Goal: Task Accomplishment & Management: Use online tool/utility

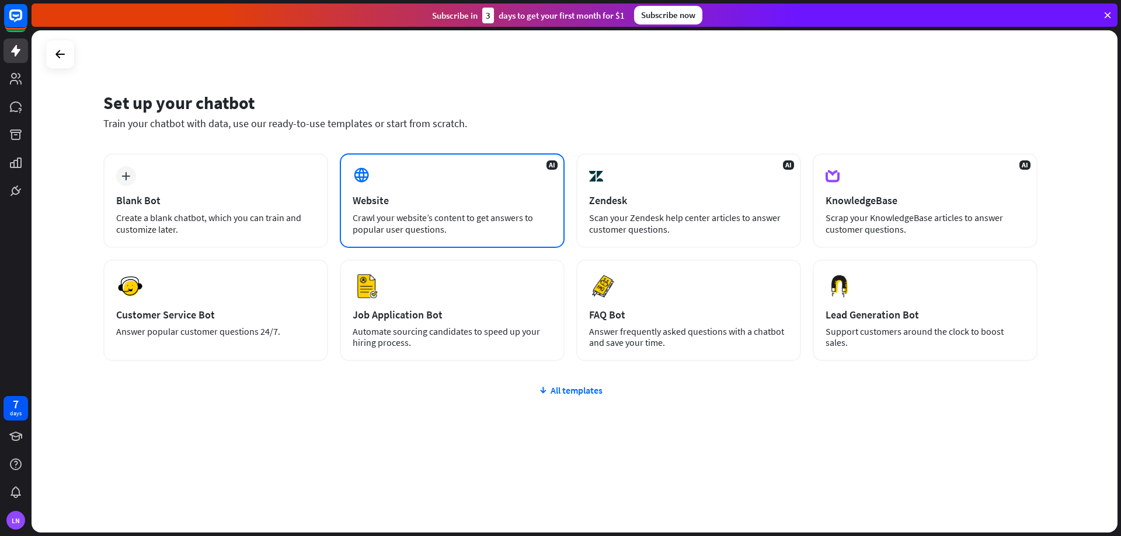
click at [436, 200] on div "Website" at bounding box center [452, 200] width 199 height 13
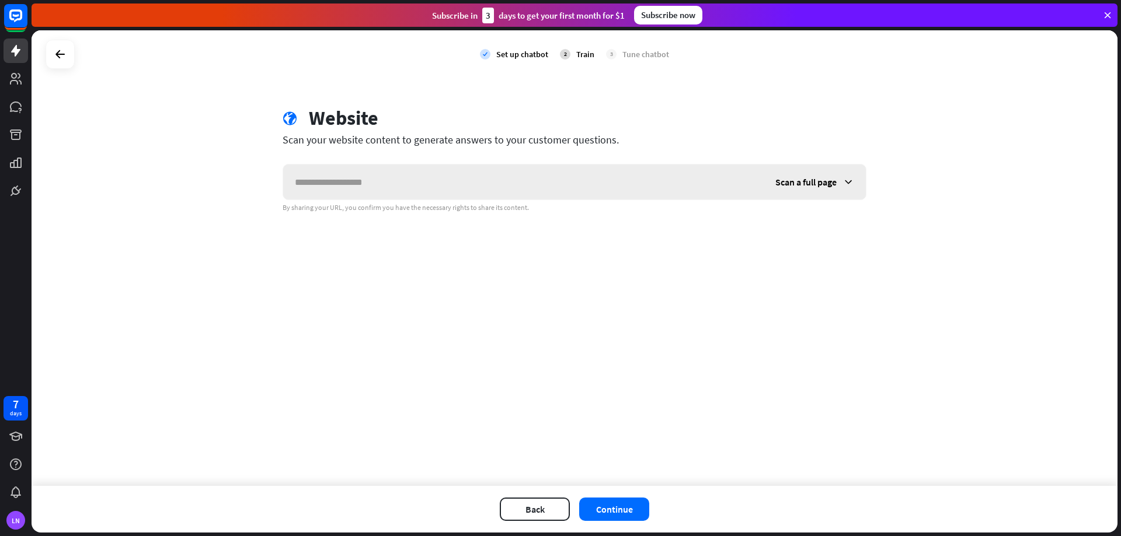
click at [392, 191] on input "text" at bounding box center [523, 182] width 480 height 35
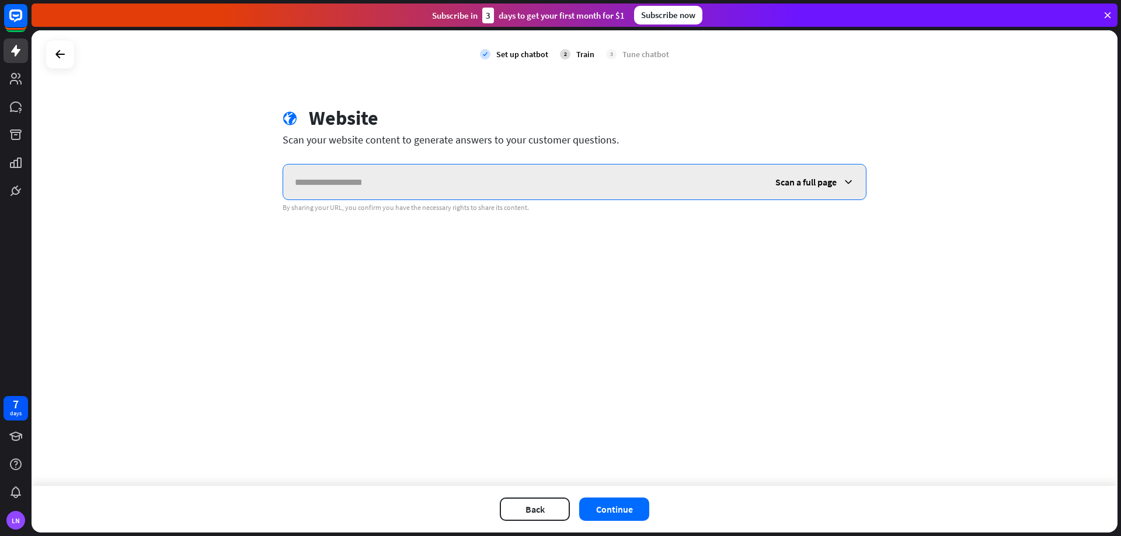
click at [406, 193] on input "text" at bounding box center [523, 182] width 480 height 35
paste input "**********"
type input "**********"
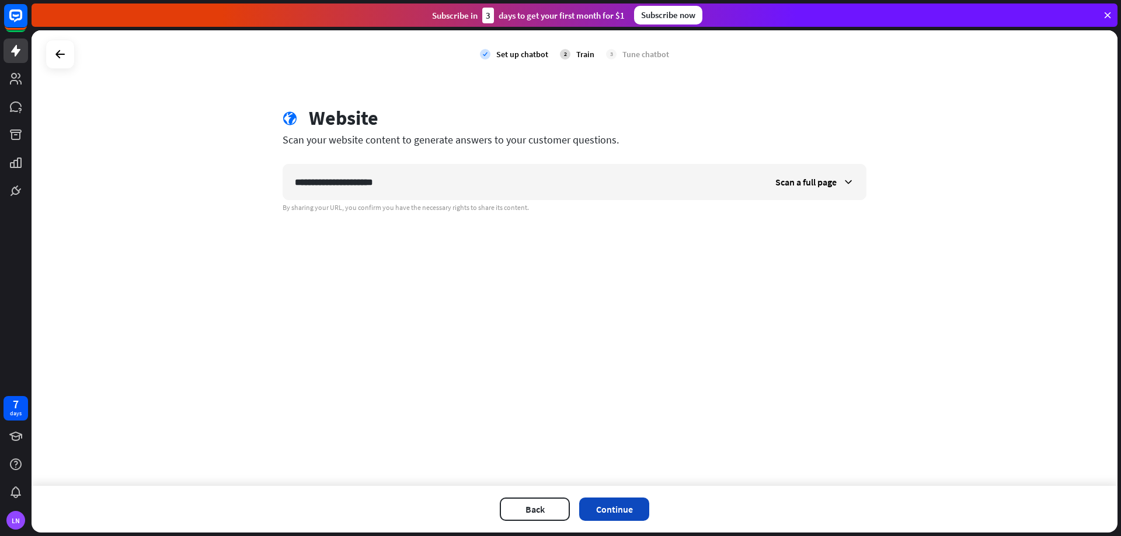
click at [625, 510] on button "Continue" at bounding box center [614, 509] width 70 height 23
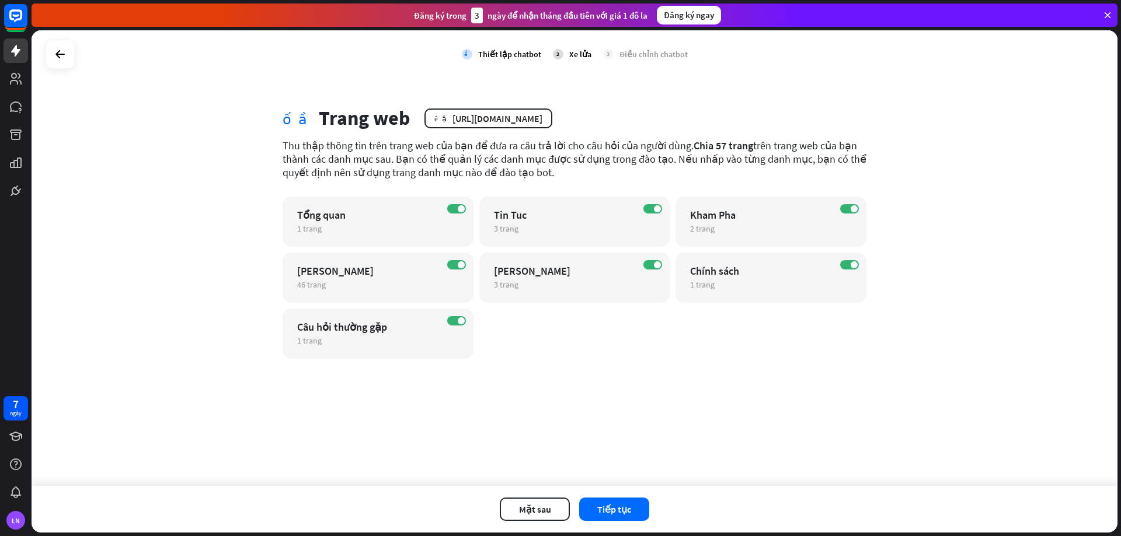
drag, startPoint x: 766, startPoint y: 354, endPoint x: 625, endPoint y: 325, distance: 144.2
click at [625, 325] on div "TRÊN Tổng quan 1 trang biên tập TRÊN Tin Tuc 3 trang biên tập TRÊN Kham Pha 2 t…" at bounding box center [575, 278] width 584 height 162
click at [653, 209] on label "TRÊN" at bounding box center [652, 208] width 19 height 9
click at [848, 210] on label "TRÊN" at bounding box center [849, 208] width 19 height 9
drag, startPoint x: 852, startPoint y: 267, endPoint x: 829, endPoint y: 276, distance: 23.8
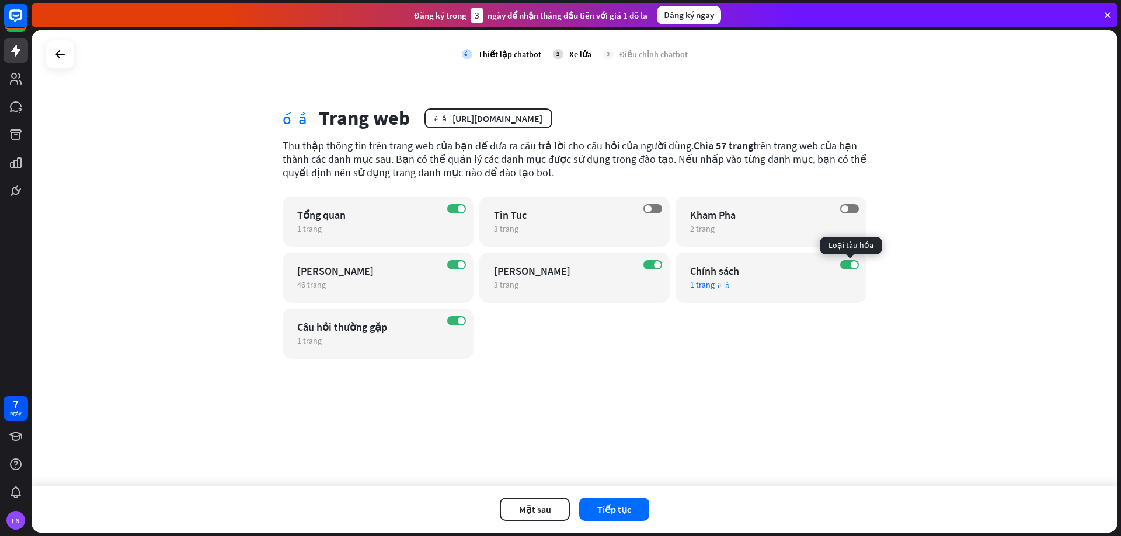
click at [852, 265] on span at bounding box center [853, 264] width 7 height 7
click at [629, 511] on font "Tiếp tục" at bounding box center [614, 510] width 34 height 12
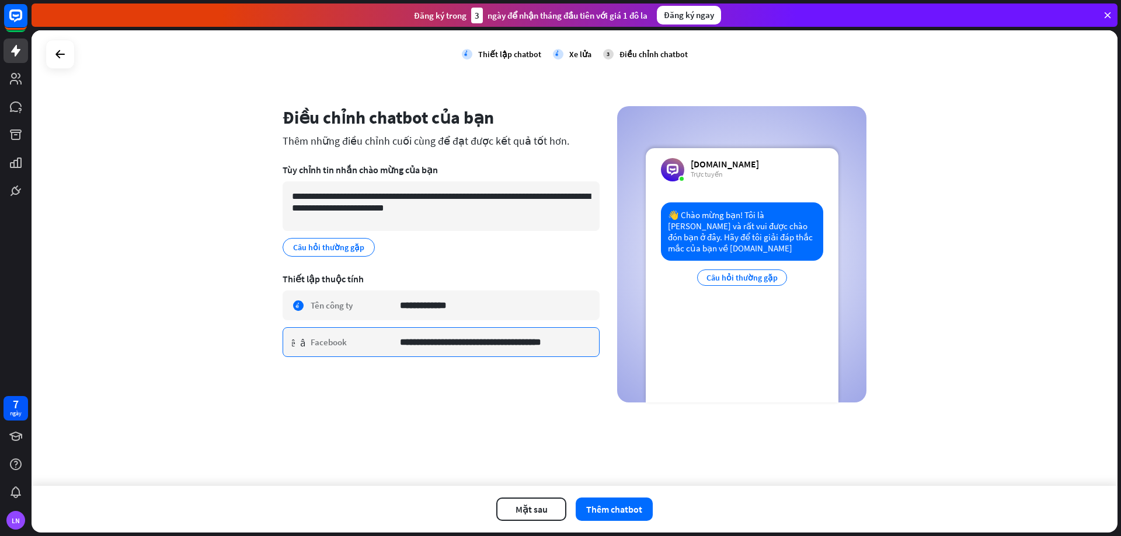
click at [496, 343] on input "**********" at bounding box center [495, 342] width 190 height 29
click at [329, 245] on font "Câu hỏi thường gặp" at bounding box center [328, 247] width 71 height 11
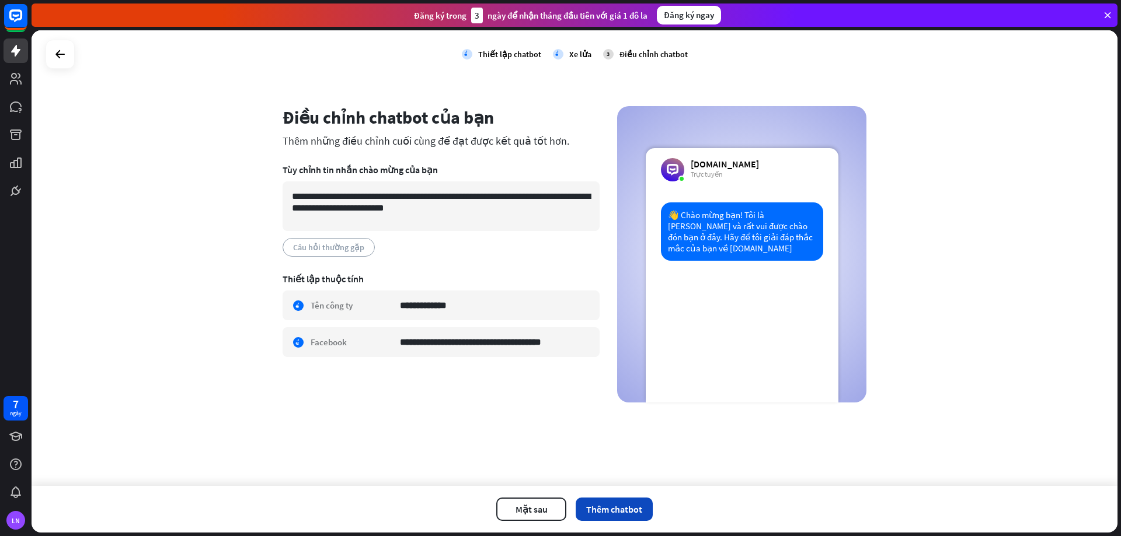
click at [615, 511] on font "Thêm chatbot" at bounding box center [614, 510] width 56 height 12
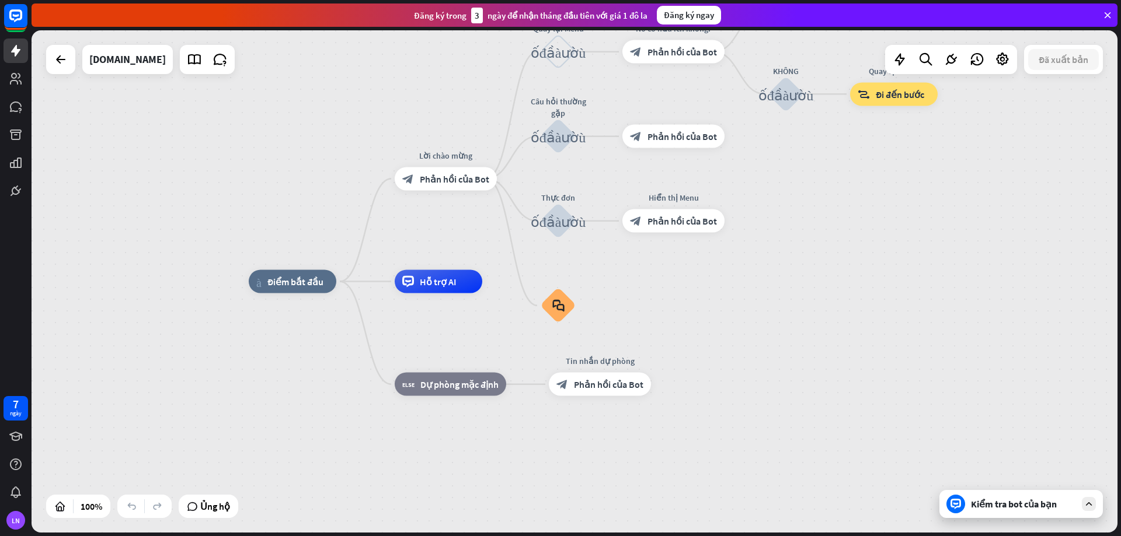
click at [1070, 504] on div "Kiểm tra bot của bạn" at bounding box center [1023, 504] width 105 height 12
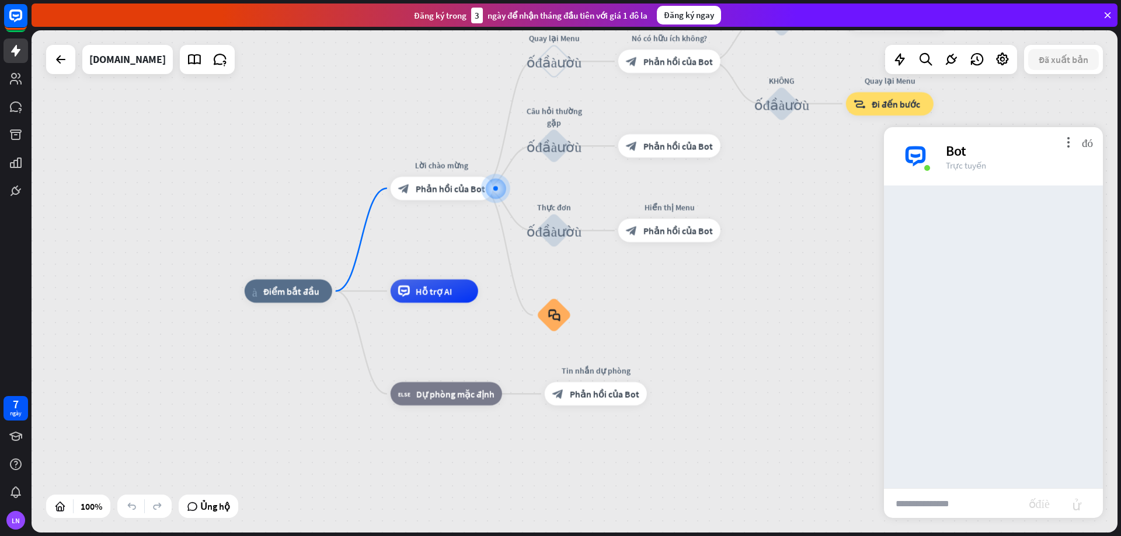
click at [932, 503] on input "text" at bounding box center [956, 503] width 145 height 29
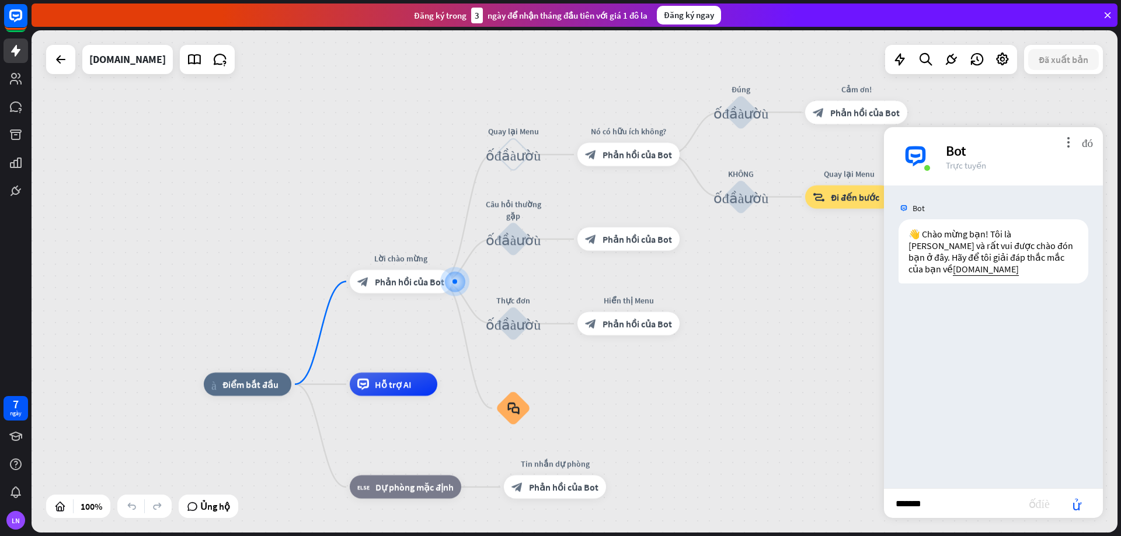
type input "********"
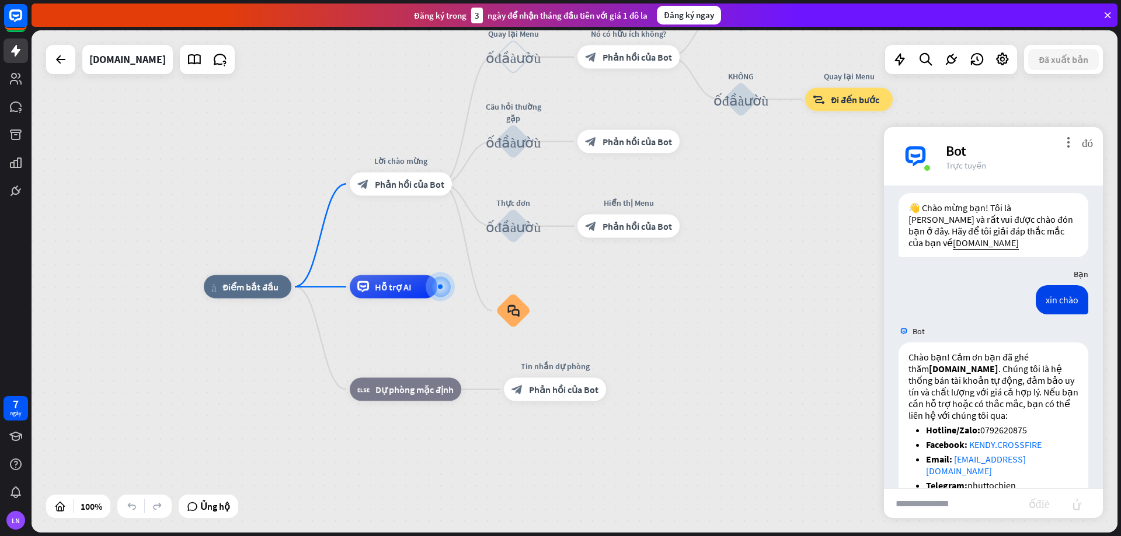
scroll to position [82, 0]
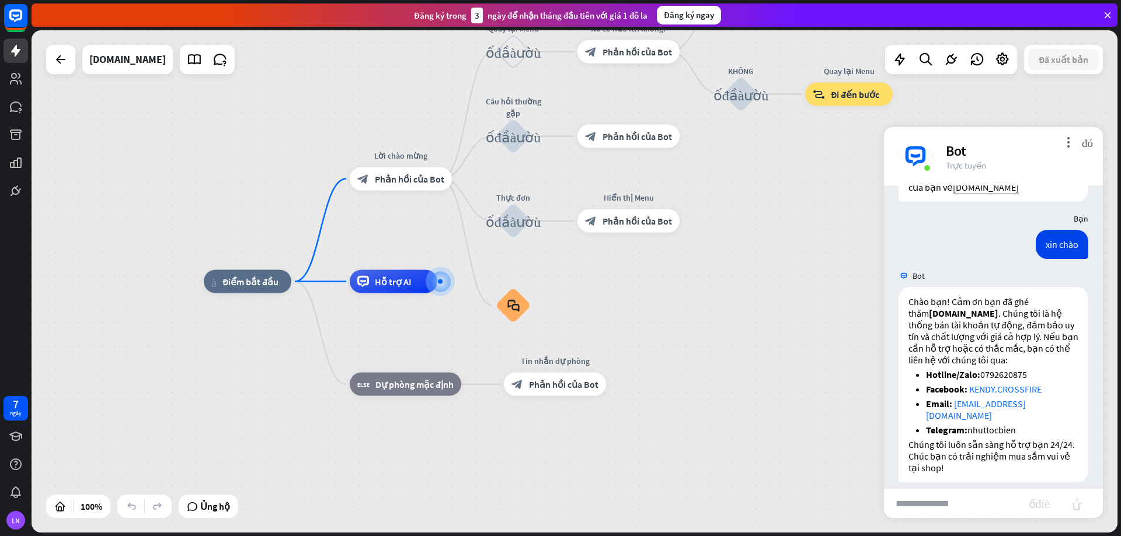
click at [952, 498] on input "text" at bounding box center [956, 503] width 145 height 29
type input "**********"
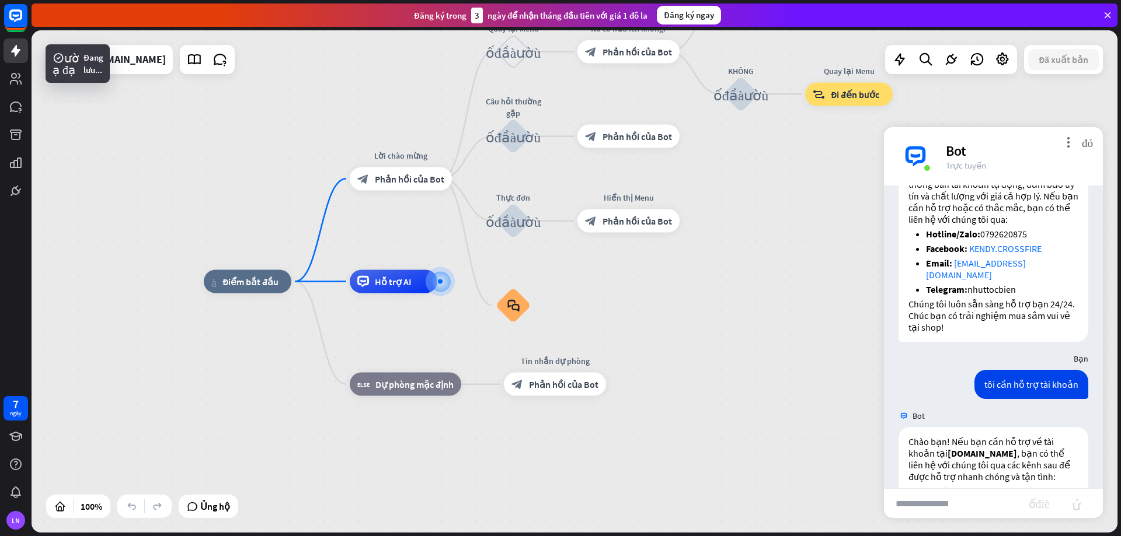
scroll to position [106, 0]
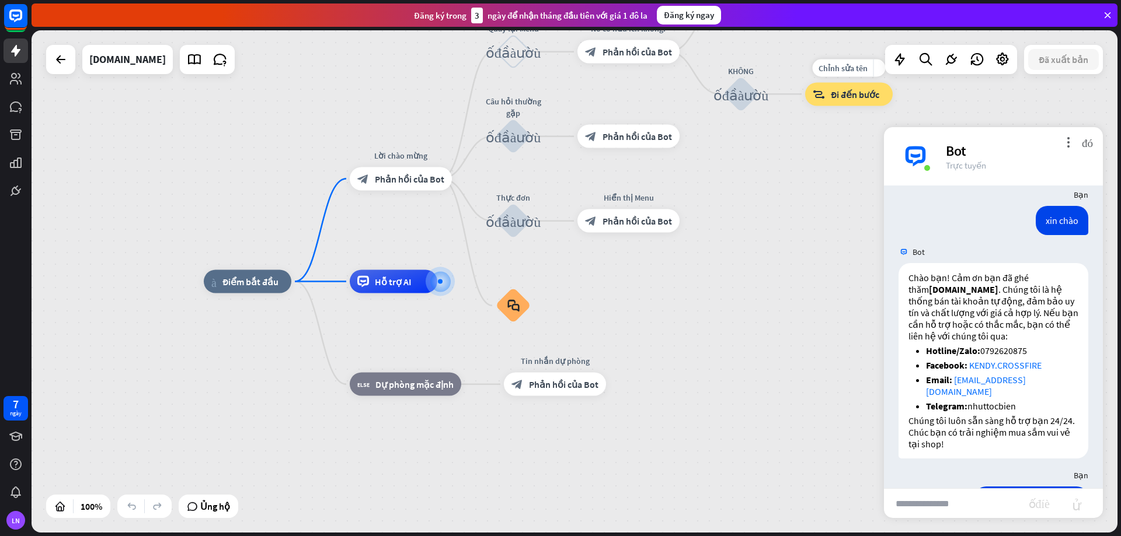
click at [849, 103] on div "block_goto Đi đến bước" at bounding box center [849, 93] width 88 height 23
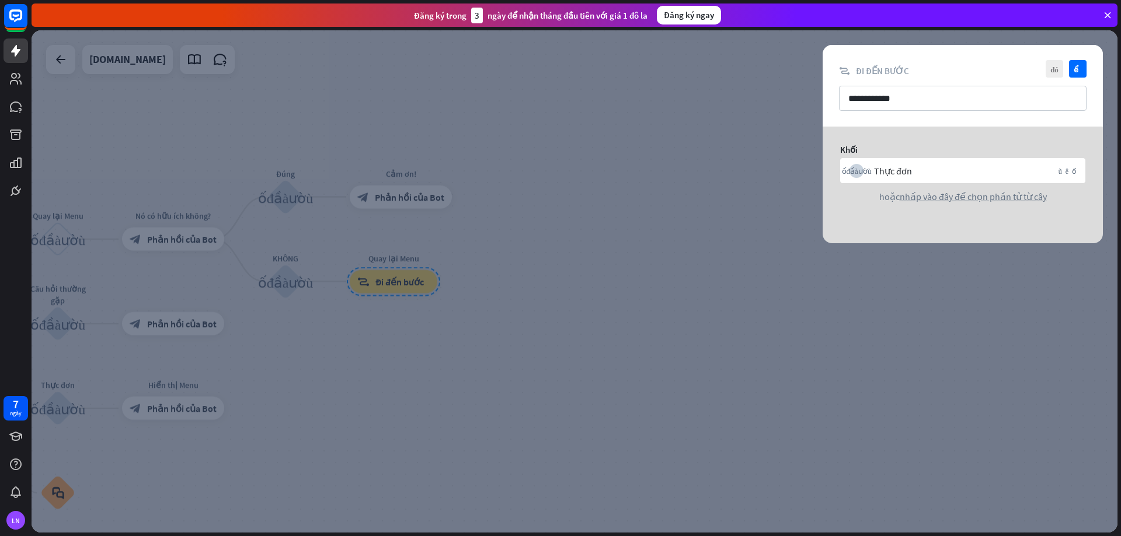
click at [775, 114] on div at bounding box center [575, 281] width 1086 height 503
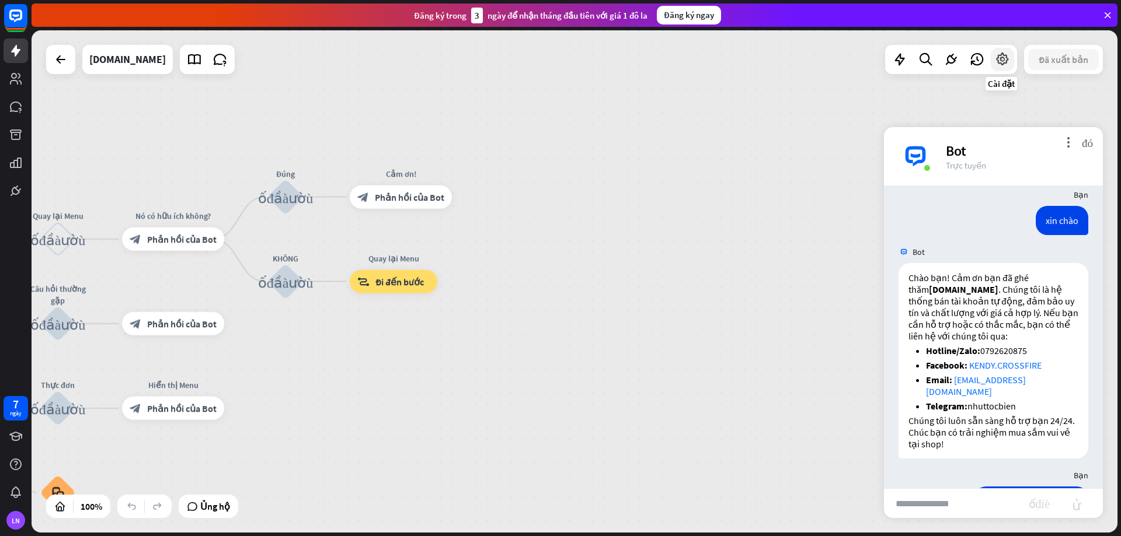
click at [1003, 64] on icon at bounding box center [1002, 59] width 15 height 15
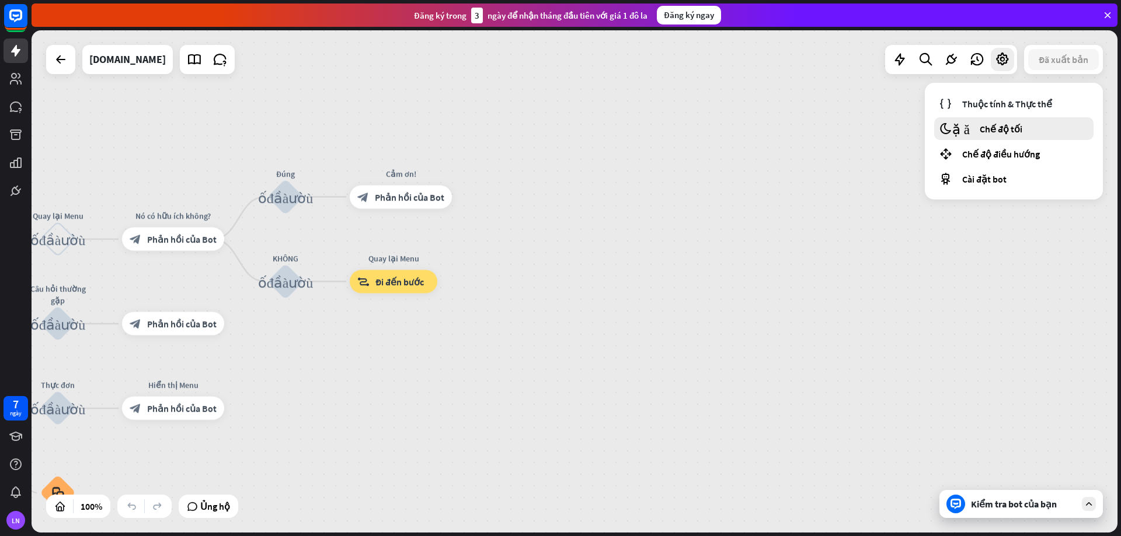
click at [999, 134] on font "Chế độ tối" at bounding box center [1000, 129] width 43 height 12
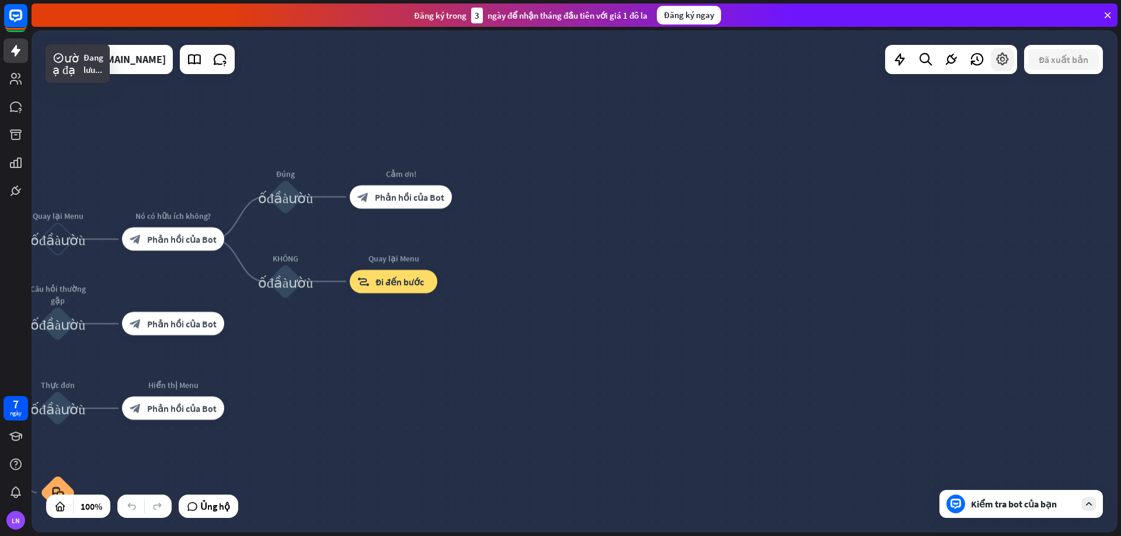
click at [1010, 68] on div at bounding box center [1002, 59] width 23 height 23
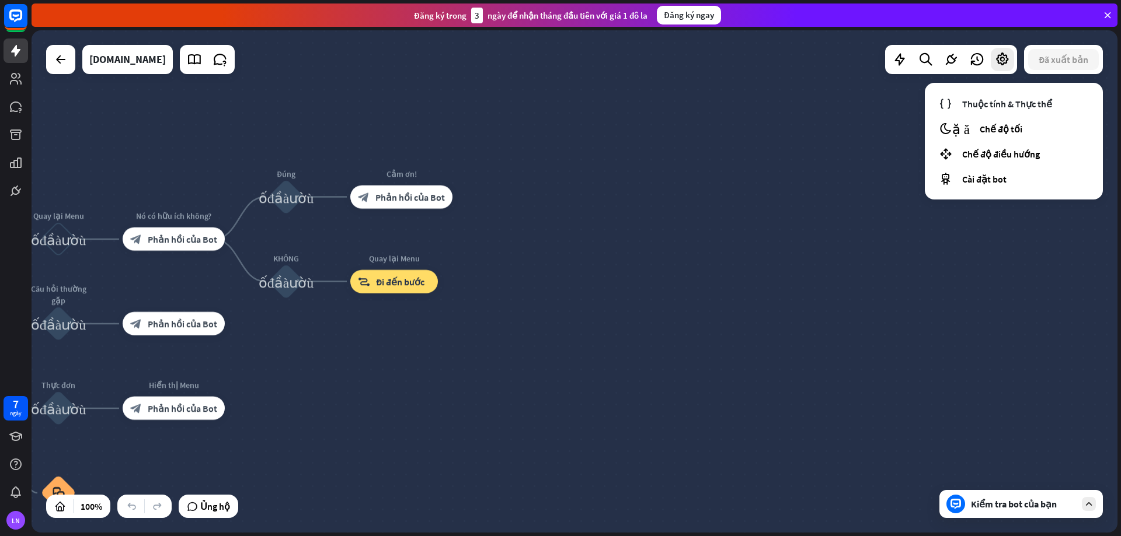
click at [751, 186] on div "nhà_2 Điểm bắt đầu Lời chào mừng block_bot_response Phản hồi của Bot Quay lại M…" at bounding box center [575, 281] width 1086 height 503
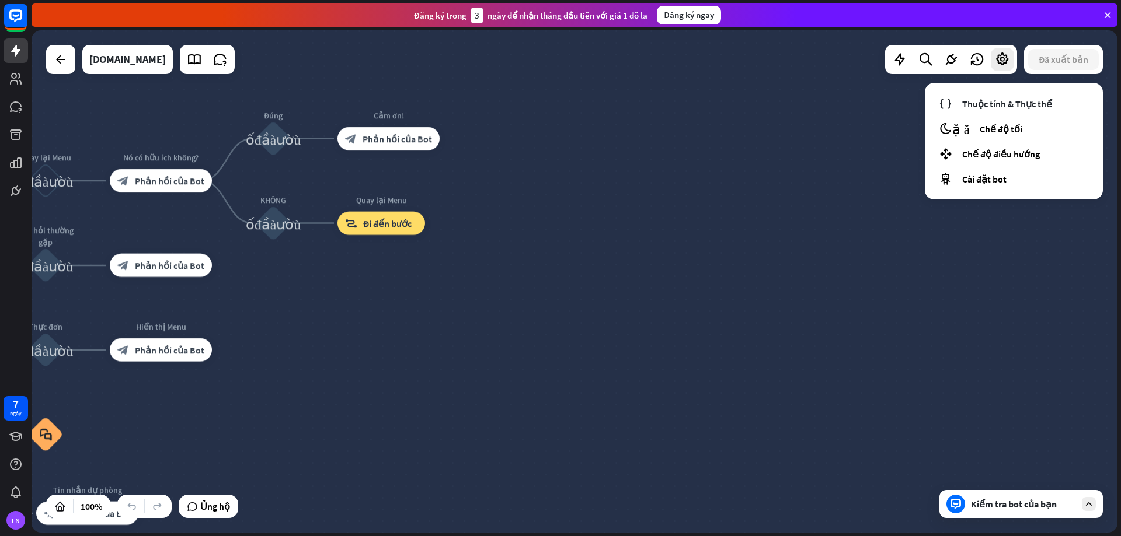
drag, startPoint x: 947, startPoint y: 302, endPoint x: 1113, endPoint y: 193, distance: 199.0
click at [1096, 193] on div "nhà_2 Điểm bắt đầu Lời chào mừng block_bot_response Phản hồi của Bot Quay lại M…" at bounding box center [575, 281] width 1086 height 503
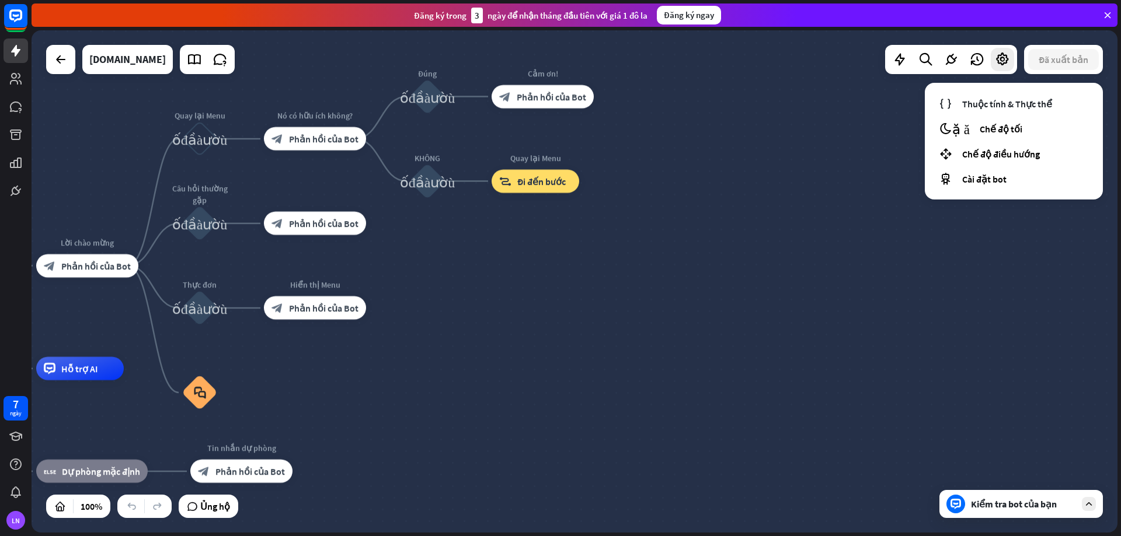
drag, startPoint x: 729, startPoint y: 214, endPoint x: 825, endPoint y: 216, distance: 96.3
click at [822, 217] on div "nhà_2 Điểm bắt đầu Lời chào mừng block_bot_response Phản hồi của Bot Quay lại M…" at bounding box center [575, 281] width 1086 height 503
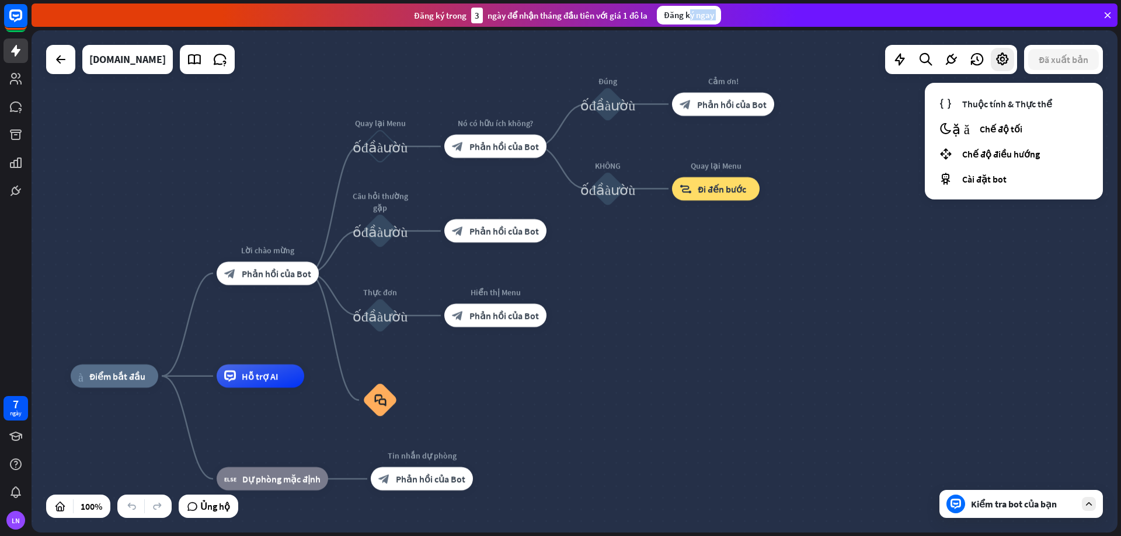
drag, startPoint x: 690, startPoint y: 25, endPoint x: 777, endPoint y: 58, distance: 93.3
click at [770, 57] on div "đóng Trợ giúp sản phẩm Những bước đầu tiên Bắt đầu với ChatBot Trung tâm trợ gi…" at bounding box center [576, 268] width 1089 height 536
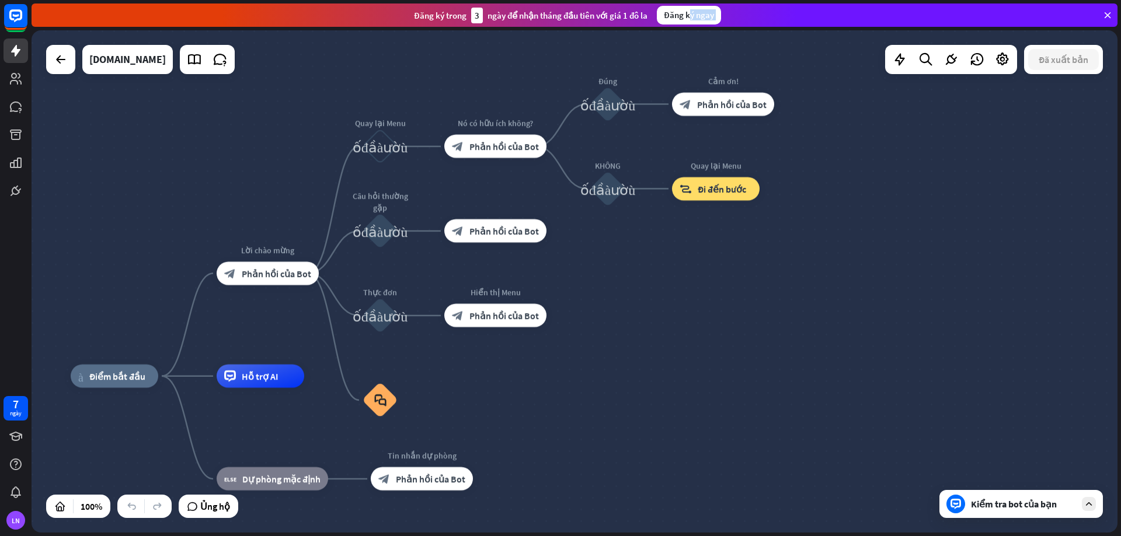
click at [1063, 503] on div "Kiểm tra bot của bạn" at bounding box center [1023, 504] width 105 height 12
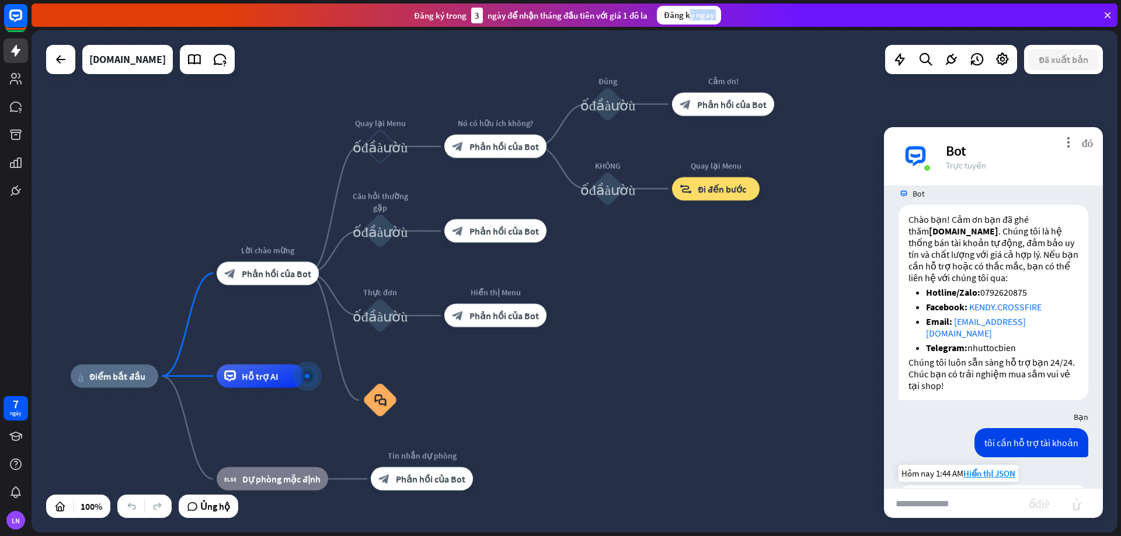
scroll to position [47, 0]
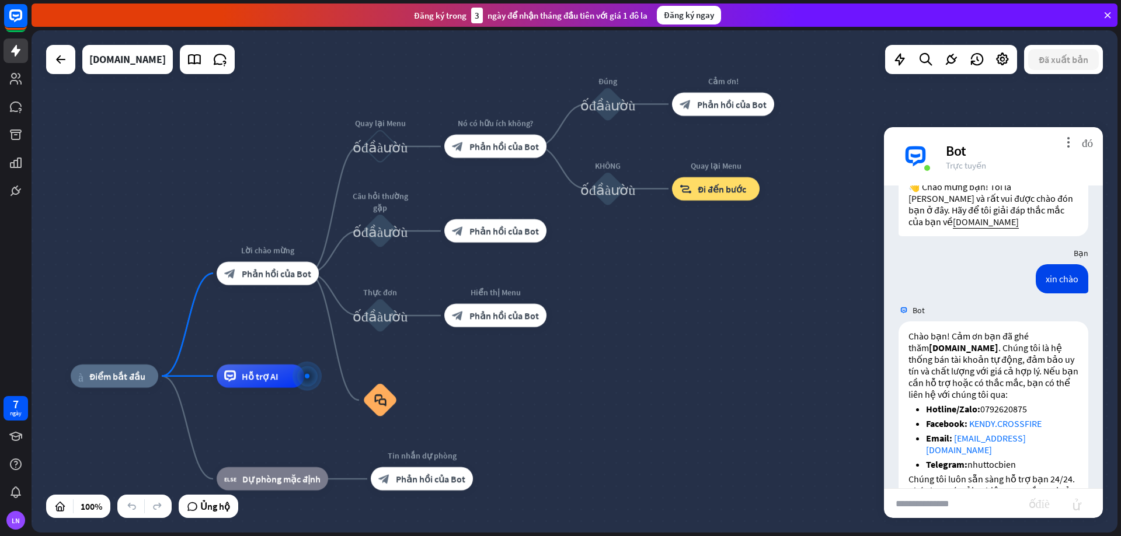
click at [1062, 147] on div "Bot" at bounding box center [1017, 151] width 143 height 18
click at [1063, 145] on font "more_vert" at bounding box center [1067, 142] width 11 height 11
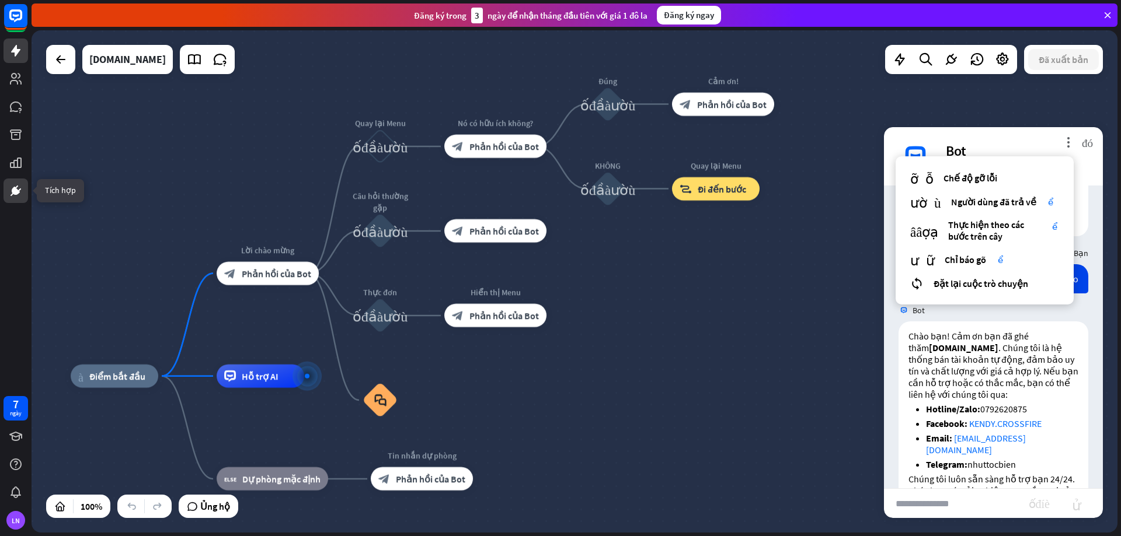
click at [14, 185] on icon at bounding box center [16, 191] width 14 height 14
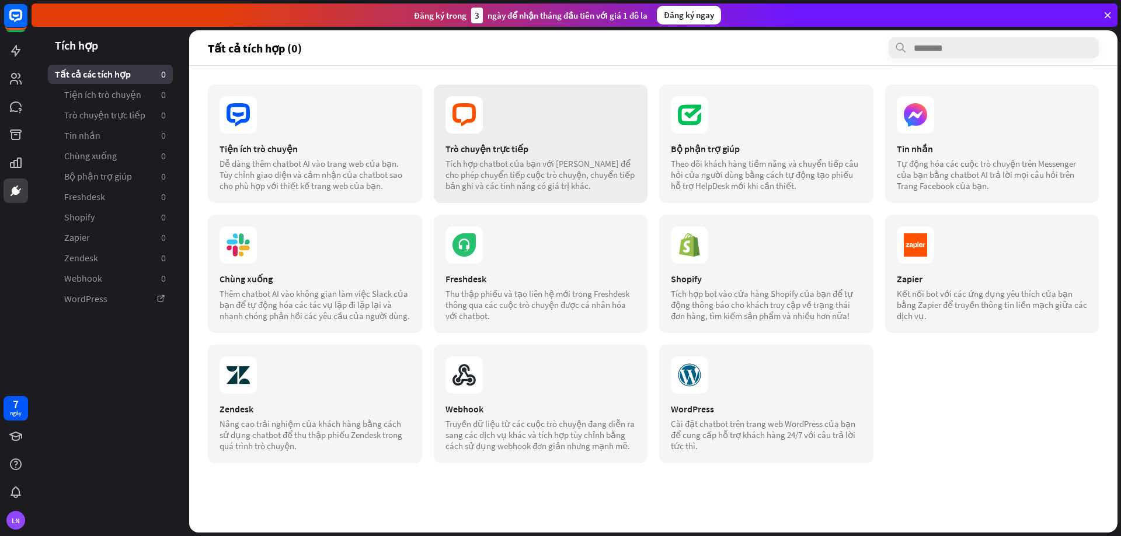
click at [531, 134] on div "Trò chuyện trực tiếp Tích hợp chatbot của bạn với [PERSON_NAME] để cho phép chu…" at bounding box center [541, 144] width 214 height 118
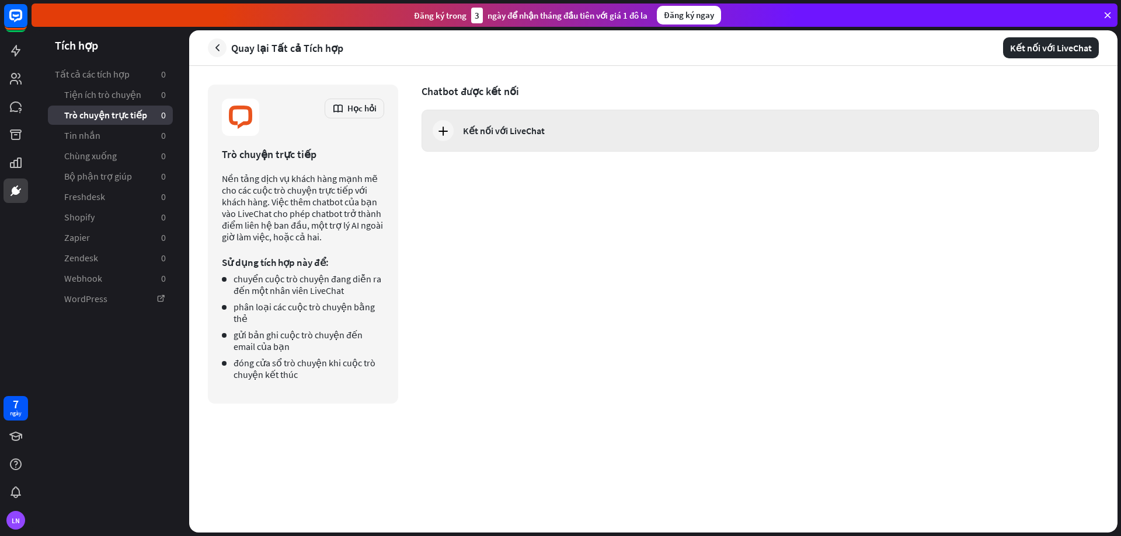
click at [469, 135] on font "Kết nối với LiveChat" at bounding box center [504, 131] width 82 height 12
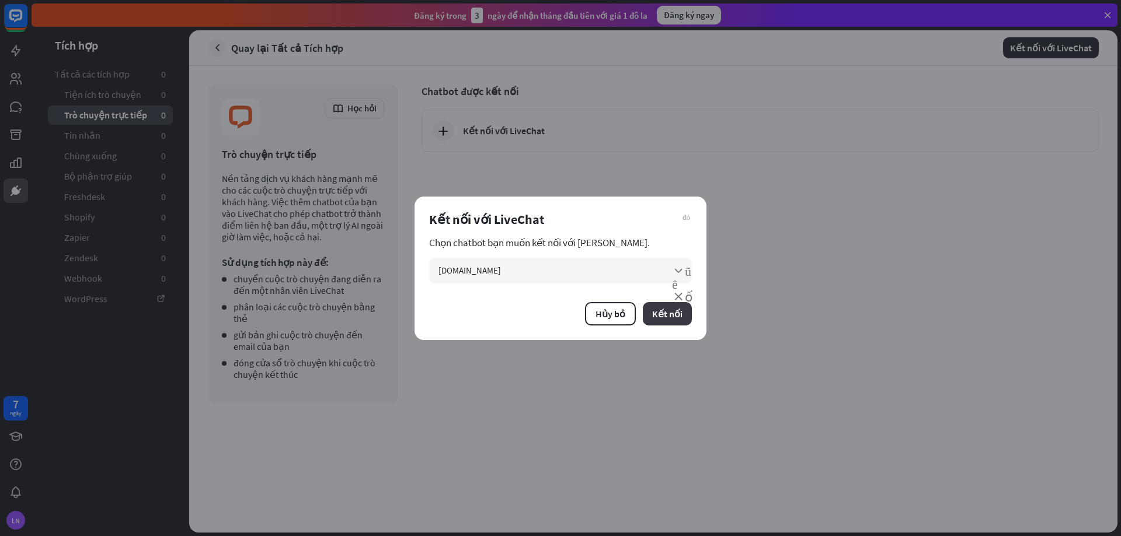
click at [667, 318] on font "Kết nối" at bounding box center [667, 314] width 30 height 12
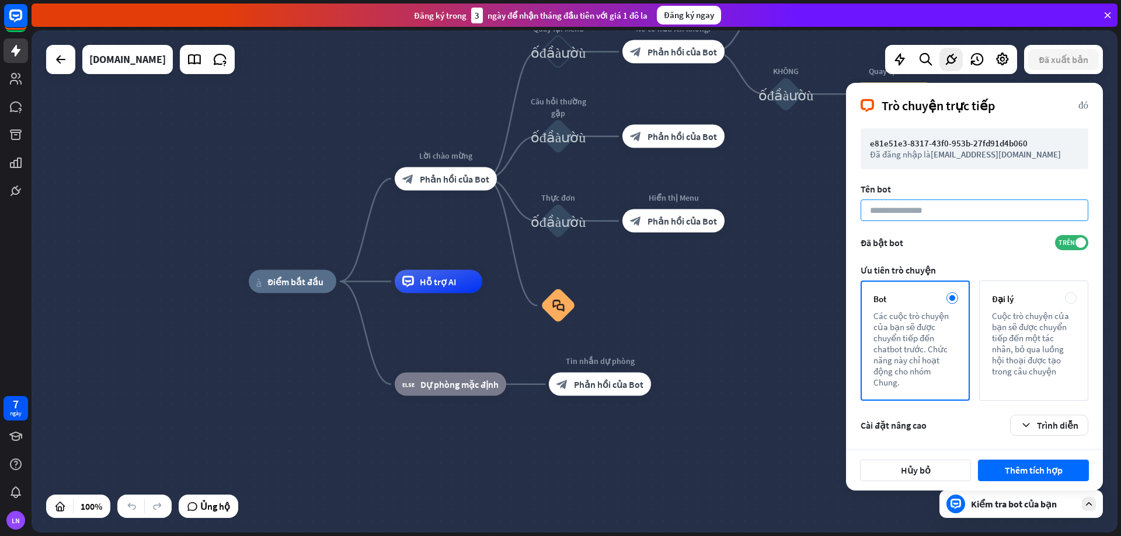
click at [919, 217] on input at bounding box center [974, 211] width 228 height 22
type input "**********"
click at [1028, 475] on font "Thêm tích hợp" at bounding box center [1034, 471] width 58 height 12
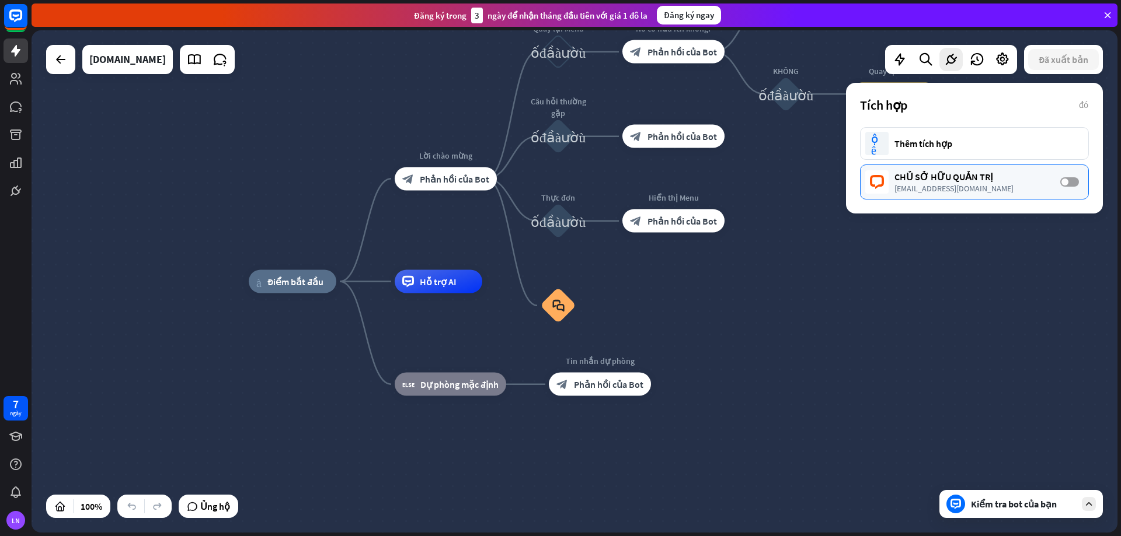
click at [1066, 186] on label "TẮT" at bounding box center [1069, 181] width 19 height 9
click at [796, 259] on div "nhà_2 Điểm bắt đầu Lời chào mừng block_bot_response Phản hồi của Bot Quay lại M…" at bounding box center [575, 281] width 1086 height 503
click at [135, 56] on font "[DOMAIN_NAME]" at bounding box center [127, 59] width 76 height 13
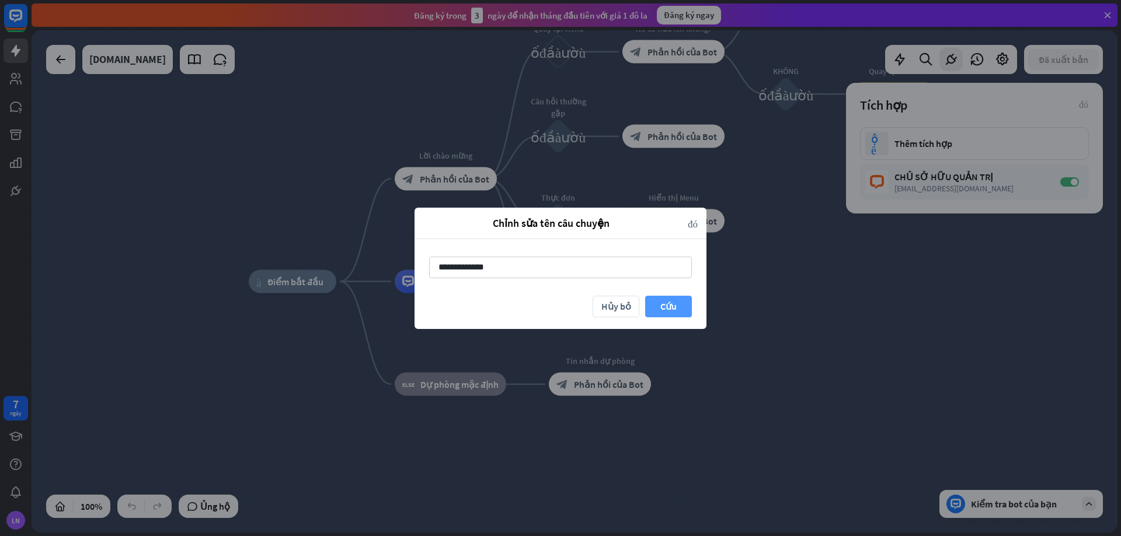
click at [680, 310] on button "Cứu" at bounding box center [668, 307] width 47 height 22
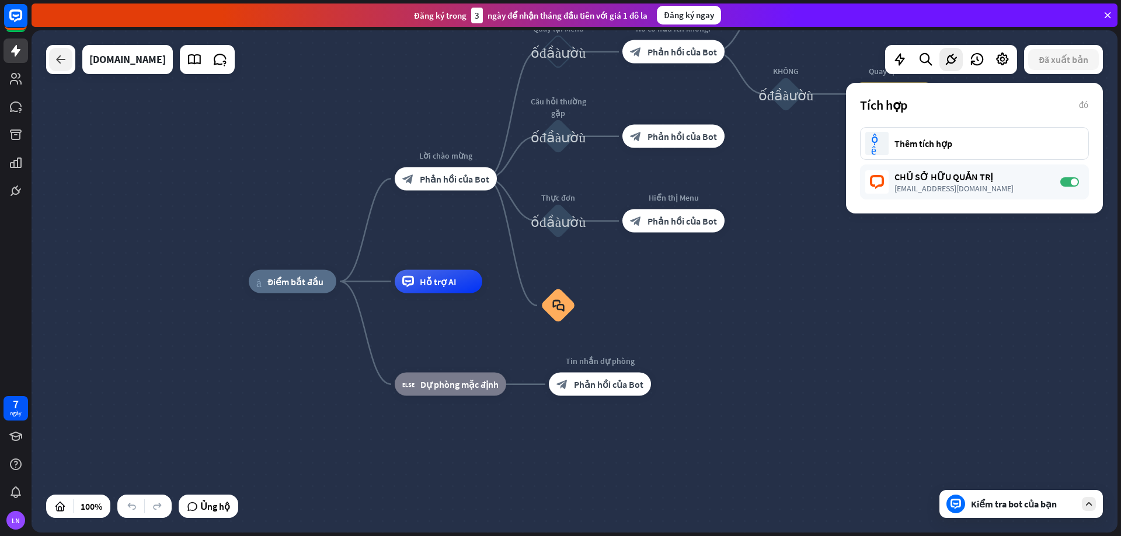
click at [60, 68] on div at bounding box center [60, 59] width 23 height 23
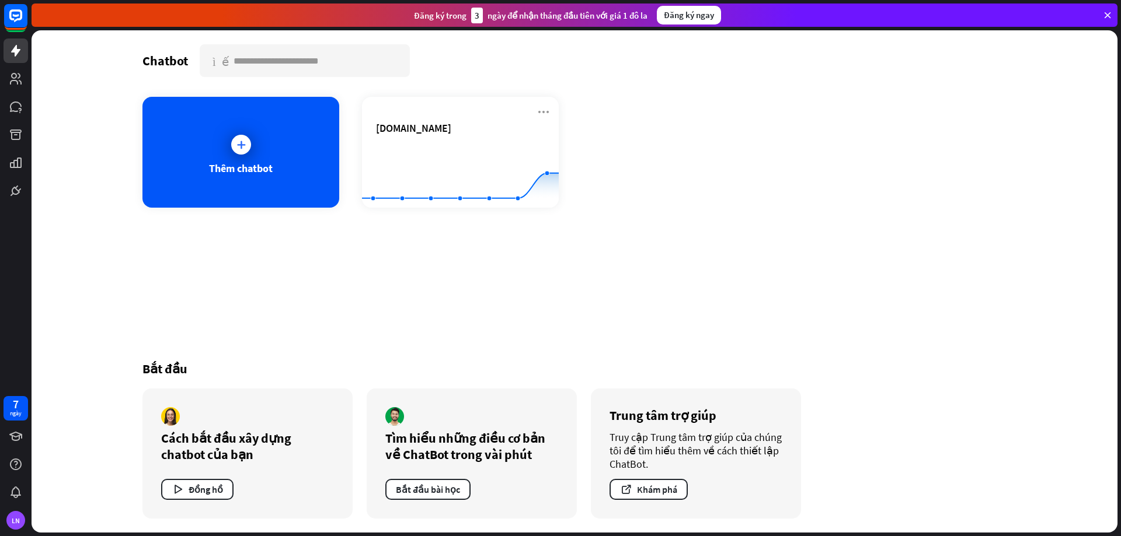
drag, startPoint x: 392, startPoint y: 305, endPoint x: 411, endPoint y: 307, distance: 18.8
click at [393, 305] on div "Chatbot tìm kiếm Thêm chatbot [DOMAIN_NAME] Created with Highcharts 10.1.0 0 1 …" at bounding box center [574, 281] width 934 height 503
